Goal: Task Accomplishment & Management: Manage account settings

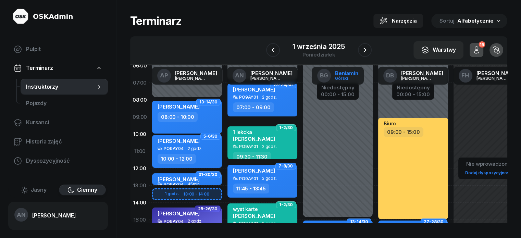
scroll to position [22, 0]
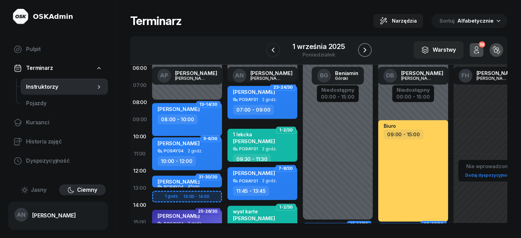
click at [369, 46] on icon "button" at bounding box center [365, 50] width 8 height 8
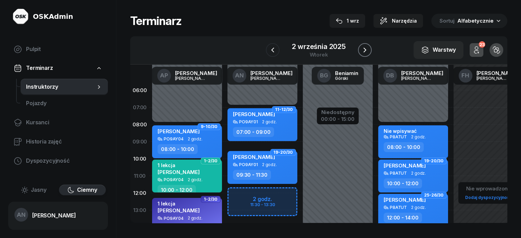
click at [368, 54] on icon "button" at bounding box center [365, 50] width 8 height 8
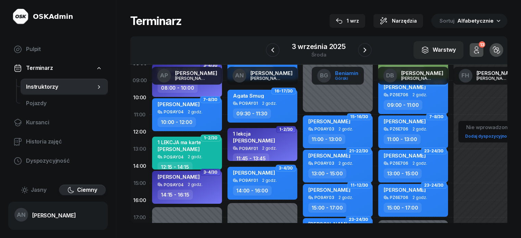
scroll to position [69, 0]
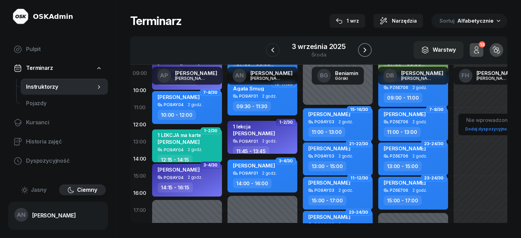
click at [369, 54] on icon "button" at bounding box center [365, 50] width 8 height 8
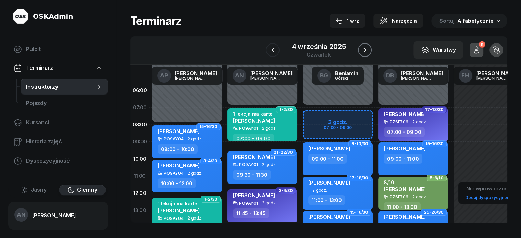
click at [369, 54] on icon "button" at bounding box center [365, 50] width 8 height 8
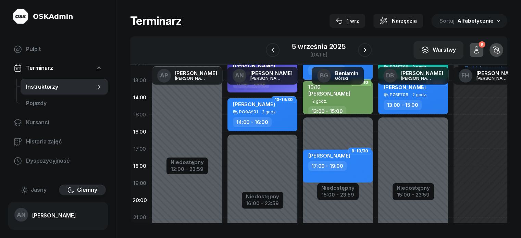
scroll to position [137, 0]
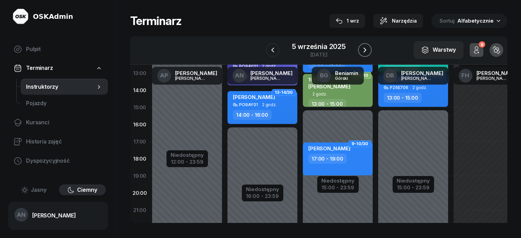
click at [367, 54] on icon "button" at bounding box center [365, 50] width 8 height 8
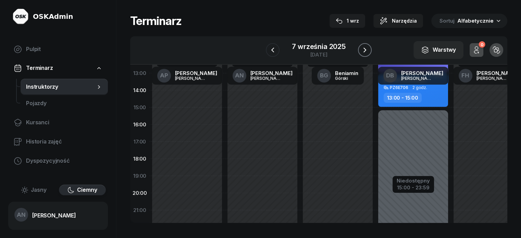
click at [367, 54] on icon "button" at bounding box center [365, 50] width 8 height 8
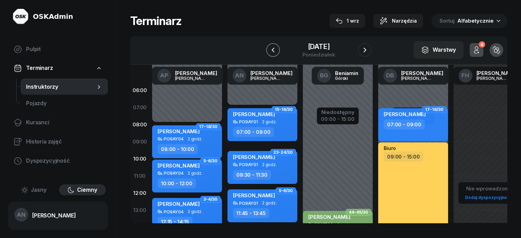
click at [269, 53] on icon "button" at bounding box center [273, 50] width 8 height 8
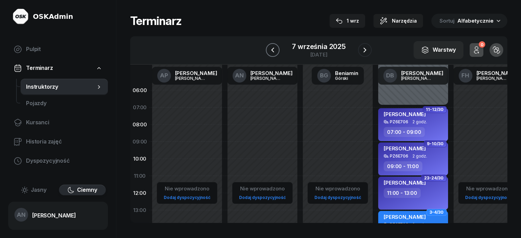
click at [271, 54] on icon "button" at bounding box center [273, 50] width 8 height 8
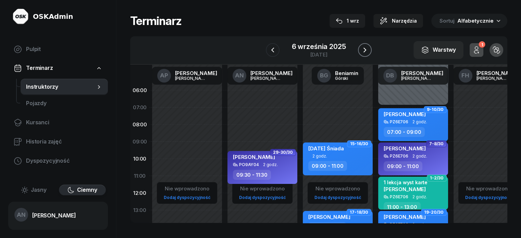
click at [366, 52] on icon "button" at bounding box center [364, 50] width 3 height 5
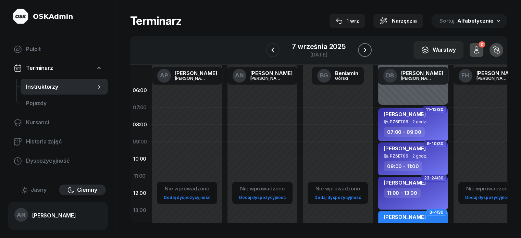
click at [367, 54] on icon "button" at bounding box center [365, 50] width 8 height 8
click at [269, 53] on icon "button" at bounding box center [273, 50] width 8 height 8
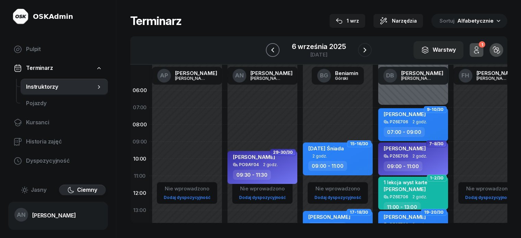
click at [269, 53] on icon "button" at bounding box center [273, 50] width 8 height 8
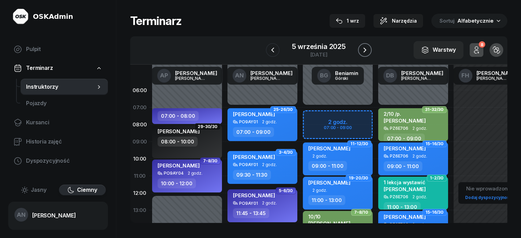
click at [367, 54] on icon "button" at bounding box center [365, 50] width 8 height 8
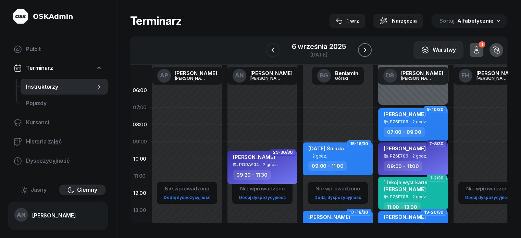
click at [367, 54] on icon "button" at bounding box center [365, 50] width 8 height 8
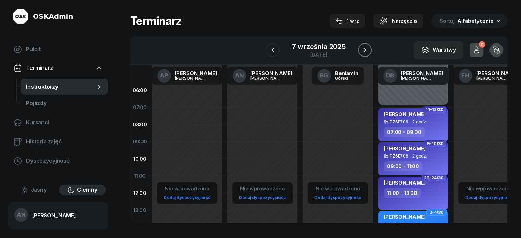
click at [367, 54] on icon "button" at bounding box center [365, 50] width 8 height 8
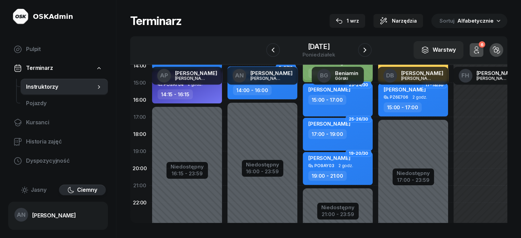
scroll to position [159, 0]
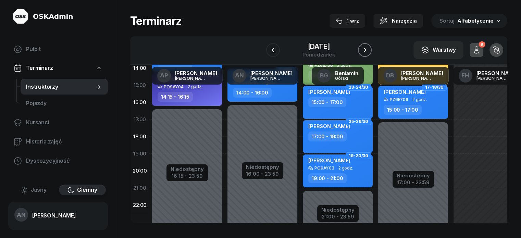
click at [372, 53] on button "button" at bounding box center [365, 50] width 14 height 14
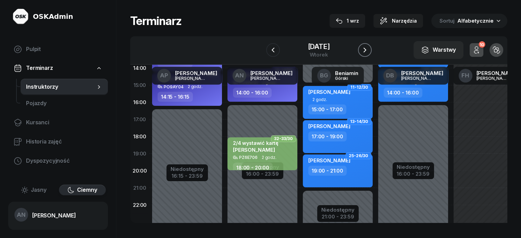
click at [372, 53] on button "button" at bounding box center [365, 50] width 14 height 14
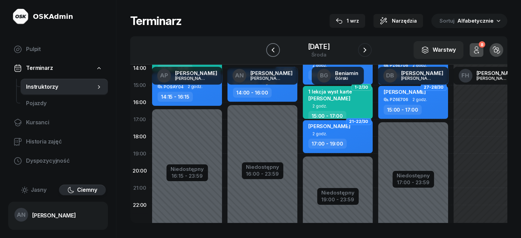
click at [269, 54] on icon "button" at bounding box center [273, 50] width 8 height 8
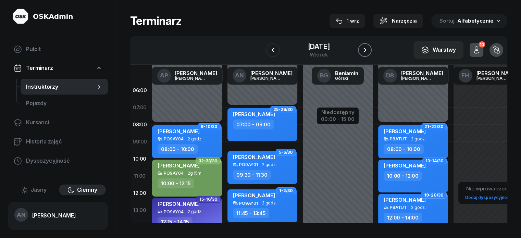
click at [369, 53] on icon "button" at bounding box center [365, 50] width 8 height 8
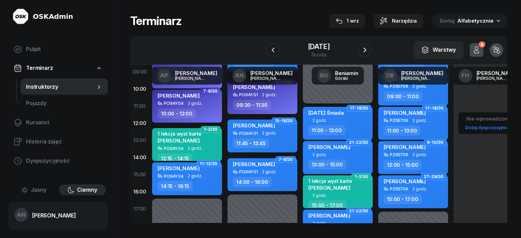
scroll to position [69, 0]
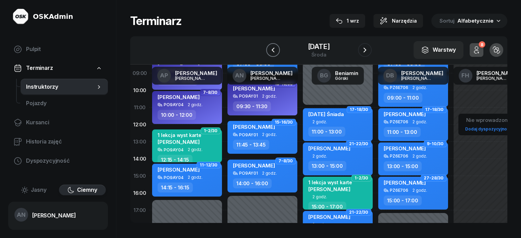
click at [270, 52] on button "button" at bounding box center [273, 50] width 14 height 14
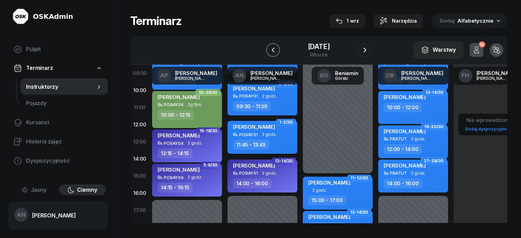
click at [271, 52] on icon "button" at bounding box center [272, 50] width 3 height 5
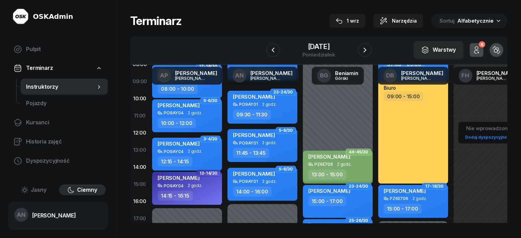
scroll to position [57, 0]
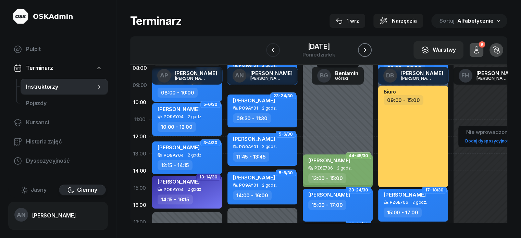
click at [369, 53] on icon "button" at bounding box center [365, 50] width 8 height 8
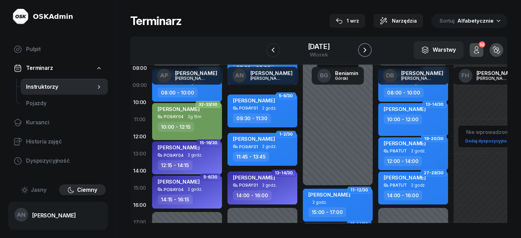
click at [369, 53] on icon "button" at bounding box center [365, 50] width 8 height 8
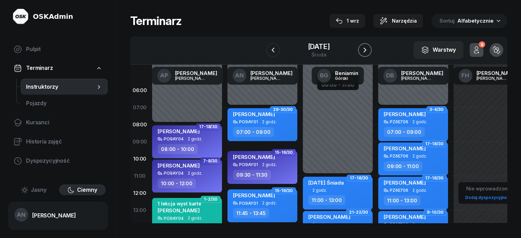
click at [369, 54] on icon "button" at bounding box center [365, 50] width 8 height 8
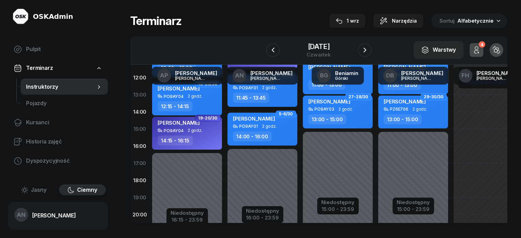
scroll to position [91, 0]
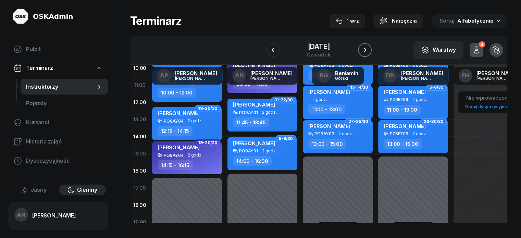
click at [369, 54] on icon "button" at bounding box center [365, 50] width 8 height 8
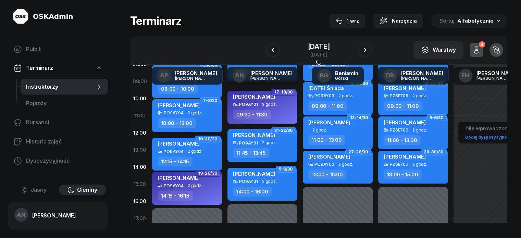
scroll to position [57, 0]
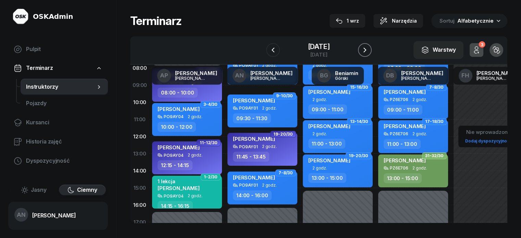
click at [369, 52] on icon "button" at bounding box center [365, 50] width 8 height 8
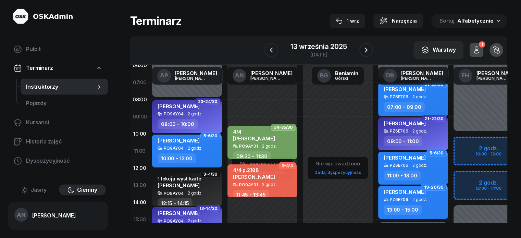
scroll to position [22, 0]
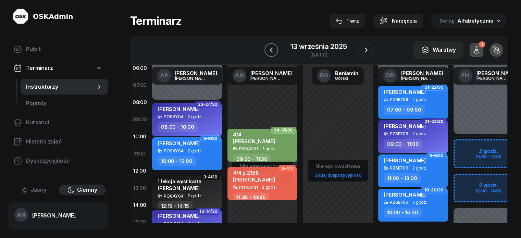
click at [268, 52] on icon "button" at bounding box center [271, 50] width 8 height 8
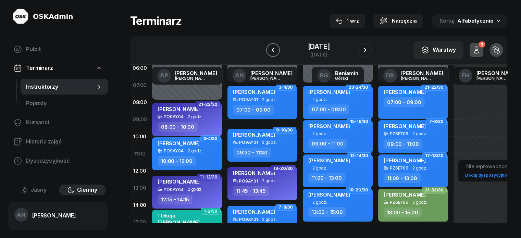
click at [269, 52] on icon "button" at bounding box center [273, 50] width 8 height 8
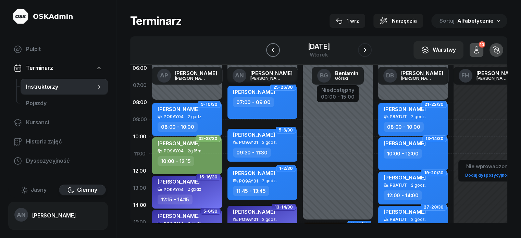
click at [269, 52] on icon "button" at bounding box center [273, 50] width 8 height 8
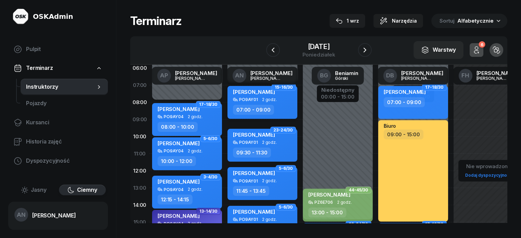
click at [254, 111] on div "[PERSON_NAME] PO9AY01 2 godz. 07:00 - 09:00" at bounding box center [262, 102] width 70 height 33
click at [250, 112] on div "[PERSON_NAME] PO9AY01 2 godz. 07:00 - 09:00" at bounding box center [262, 102] width 70 height 33
select select "07"
select select "09"
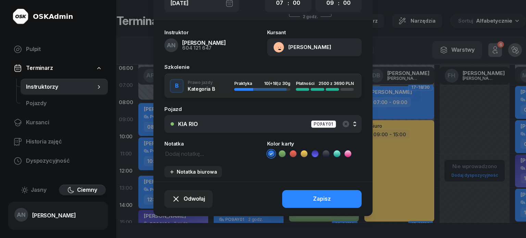
scroll to position [86, 0]
click at [184, 195] on span "Odwołaj" at bounding box center [195, 199] width 22 height 9
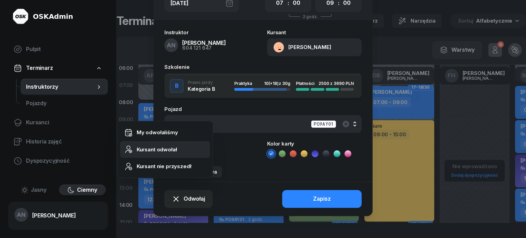
click at [150, 153] on div "Kursant odwołał" at bounding box center [157, 149] width 40 height 9
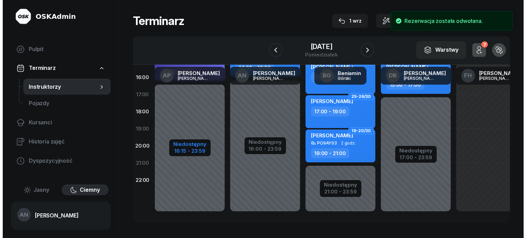
scroll to position [194, 0]
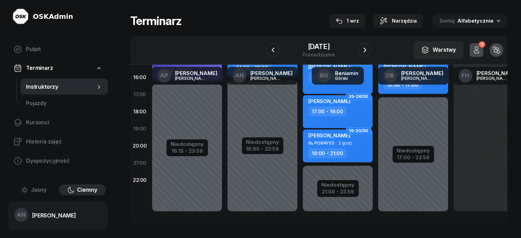
click at [225, 126] on div "Niedostępny 00:00 - 07:00 Niedostępny 16:00 - 23:59 15-16/30 kursant odwołał [P…" at bounding box center [262, 60] width 75 height 325
select select "19"
select select "21"
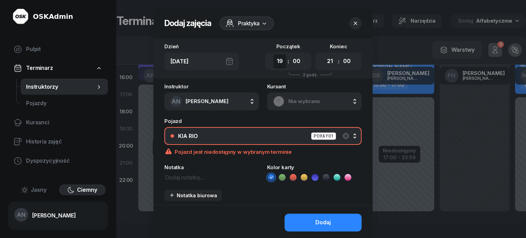
click at [283, 67] on select "00 01 02 03 04 05 06 07 08 09 10 11 12 13 14 15 16 17 18 19 20 21 22 23" at bounding box center [279, 61] width 13 height 14
select select "18"
click at [273, 60] on select "00 01 02 03 04 05 06 07 08 09 10 11 12 13 14 15 16 17 18 19 20 21 22 23" at bounding box center [279, 61] width 13 height 14
click at [336, 66] on select "00 01 02 03 04 05 06 07 08 09 10 11 12 13 14 15 16 17 18 19 20 21 22 23" at bounding box center [330, 61] width 13 height 14
select select "20"
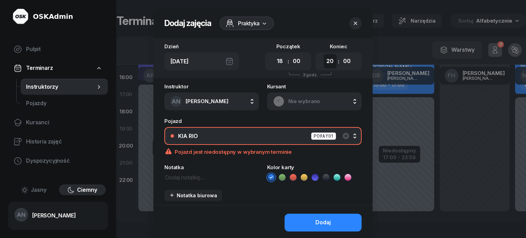
click at [329, 60] on select "00 01 02 03 04 05 06 07 08 09 10 11 12 13 14 15 16 17 18 19 20 21 22 23" at bounding box center [330, 61] width 13 height 14
click at [282, 140] on div "KIA RIO PO9AY01" at bounding box center [266, 136] width 177 height 9
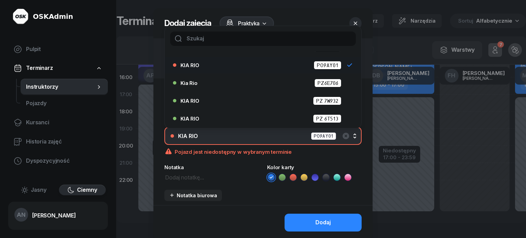
scroll to position [96, 0]
click at [299, 87] on div "Kia Rio PZ6E706" at bounding box center [265, 83] width 169 height 9
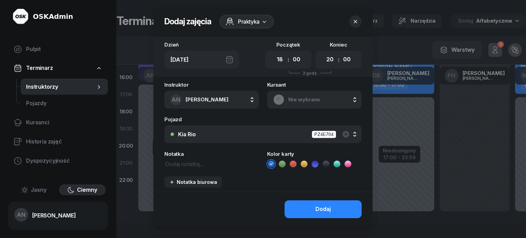
scroll to position [1, 0]
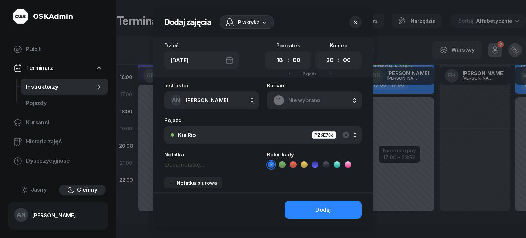
click at [295, 105] on span "Nie wybrano" at bounding box center [321, 100] width 67 height 9
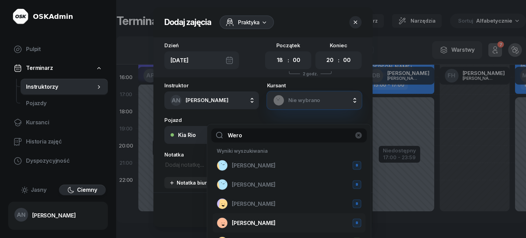
type input "Wero"
click at [264, 228] on span "[PERSON_NAME]" at bounding box center [254, 223] width 44 height 9
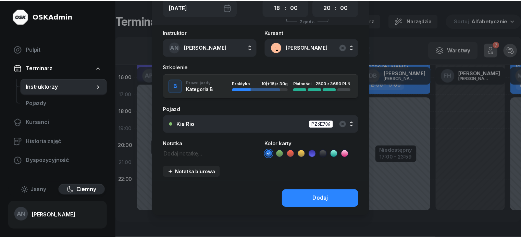
scroll to position [70, 0]
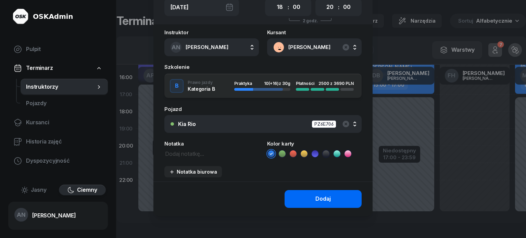
click at [325, 203] on div "Dodaj" at bounding box center [323, 199] width 15 height 9
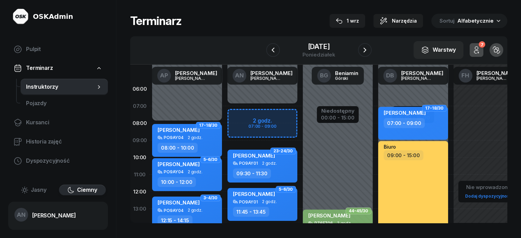
scroll to position [0, 0]
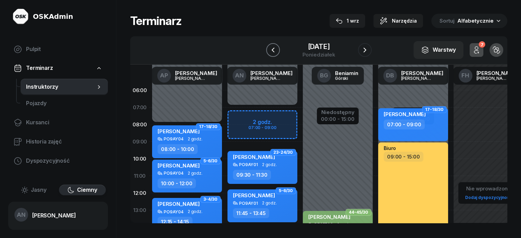
click at [272, 53] on button "button" at bounding box center [273, 50] width 14 height 14
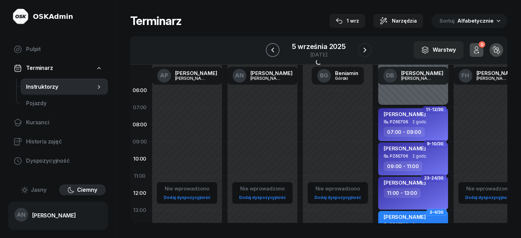
click at [272, 53] on button "button" at bounding box center [273, 50] width 14 height 14
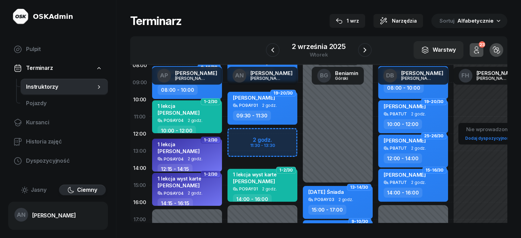
scroll to position [57, 0]
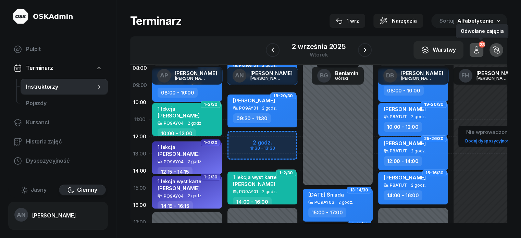
click at [481, 46] on icon "button" at bounding box center [476, 50] width 8 height 8
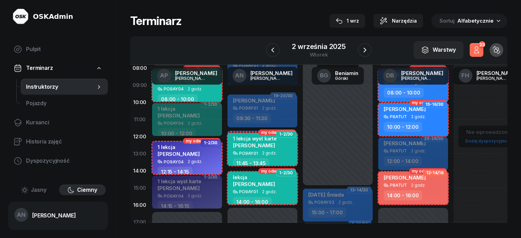
click at [481, 46] on icon "button" at bounding box center [476, 50] width 8 height 8
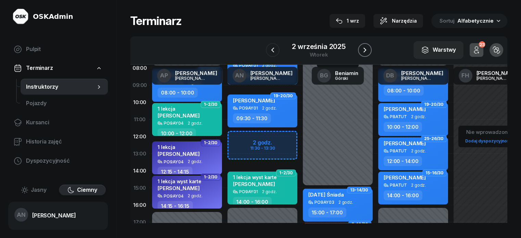
click at [369, 46] on icon "button" at bounding box center [365, 50] width 8 height 8
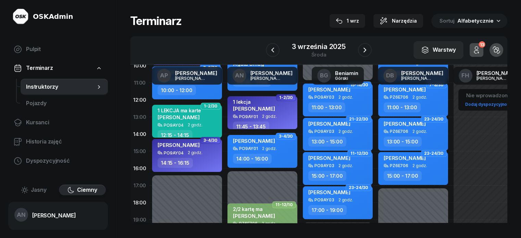
scroll to position [103, 0]
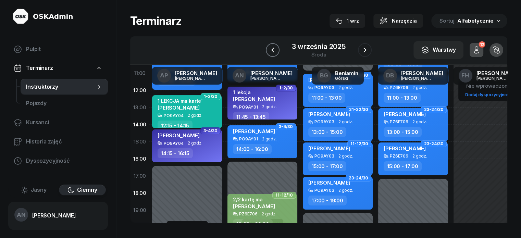
click at [269, 54] on icon "button" at bounding box center [273, 50] width 8 height 8
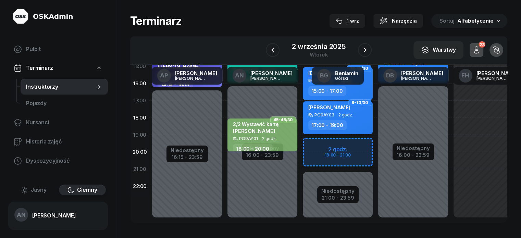
scroll to position [91, 0]
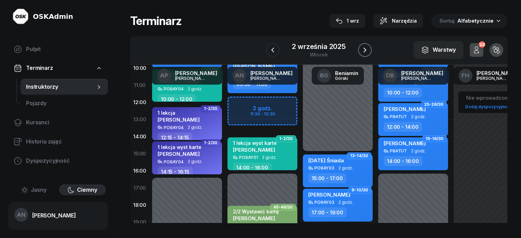
click at [372, 43] on button "button" at bounding box center [365, 50] width 14 height 14
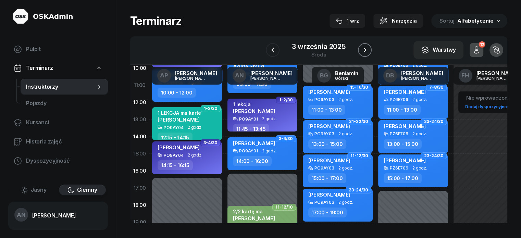
click at [369, 52] on icon "button" at bounding box center [365, 50] width 8 height 8
